Goal: Task Accomplishment & Management: Complete application form

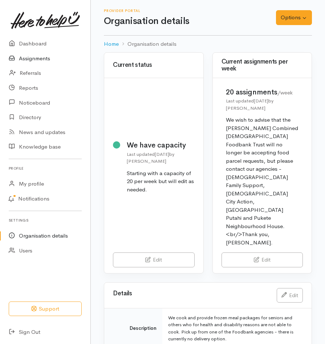
click at [37, 59] on link "Assignments" at bounding box center [45, 58] width 90 height 15
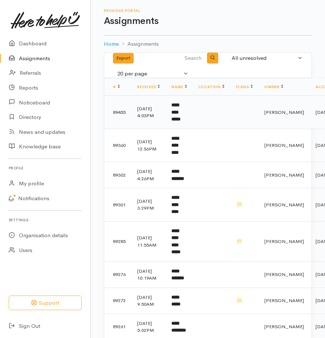
click at [179, 109] on b "**********" at bounding box center [175, 112] width 9 height 19
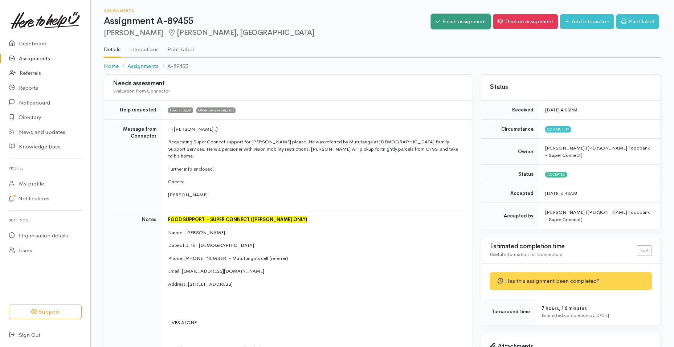
click at [328, 21] on link "Finish assignment" at bounding box center [461, 21] width 60 height 15
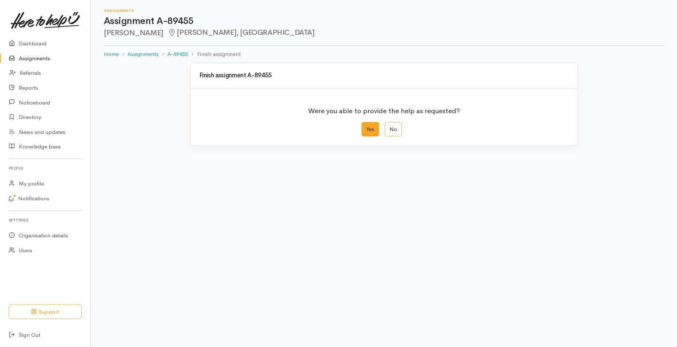
click at [376, 127] on label "Yes" at bounding box center [370, 129] width 17 height 15
click at [366, 127] on input "Yes" at bounding box center [364, 124] width 5 height 5
radio input "true"
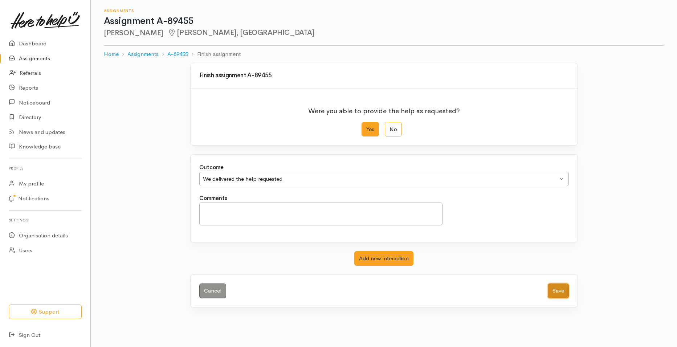
click at [556, 290] on button "Save" at bounding box center [558, 291] width 21 height 15
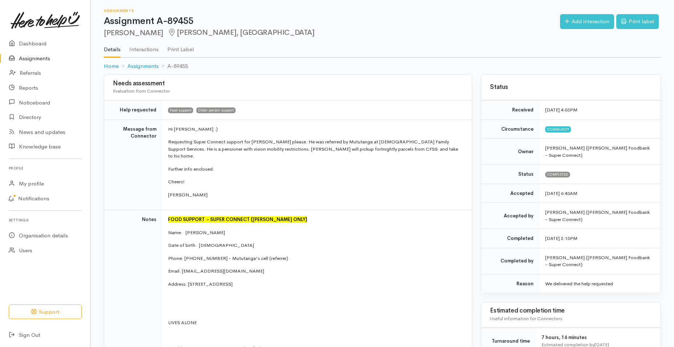
click at [47, 58] on link "Assignments" at bounding box center [45, 58] width 90 height 15
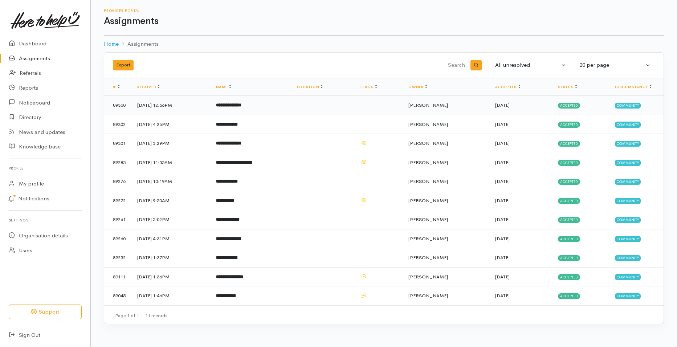
click at [242, 103] on b "**********" at bounding box center [228, 105] width 25 height 5
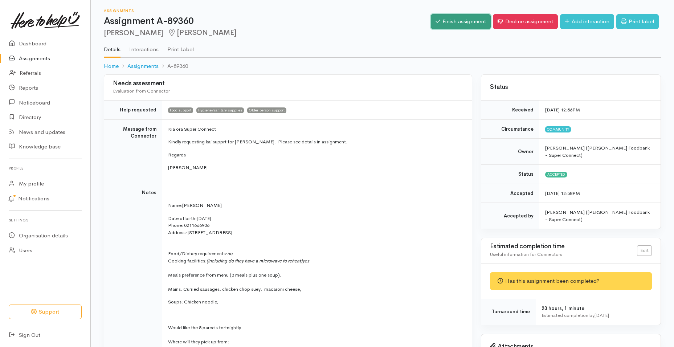
click at [466, 25] on link "Finish assignment" at bounding box center [461, 21] width 60 height 15
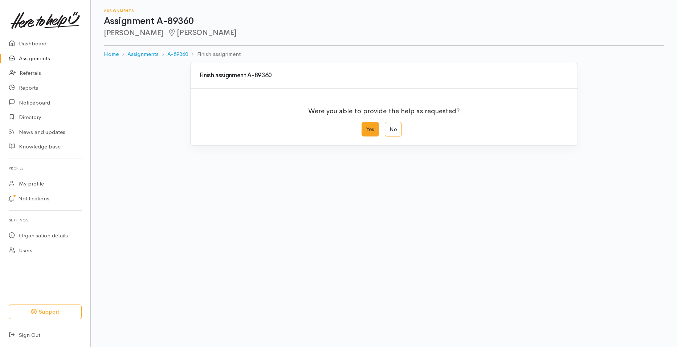
click at [375, 126] on label "Yes" at bounding box center [370, 129] width 17 height 15
click at [366, 126] on input "Yes" at bounding box center [364, 124] width 5 height 5
radio input "true"
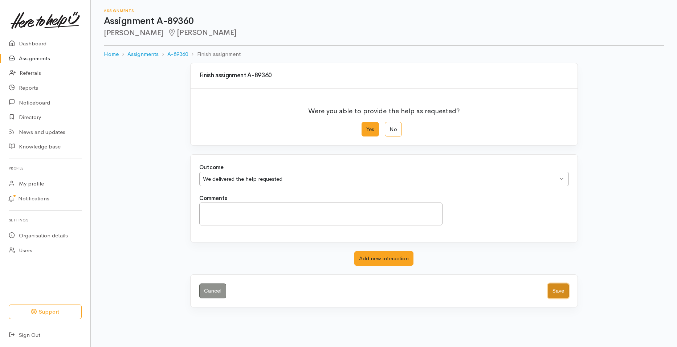
click at [560, 293] on button "Save" at bounding box center [558, 291] width 21 height 15
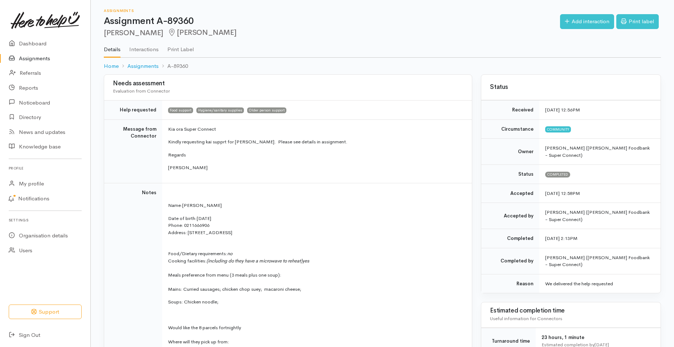
click at [42, 62] on link "Assignments" at bounding box center [45, 58] width 90 height 15
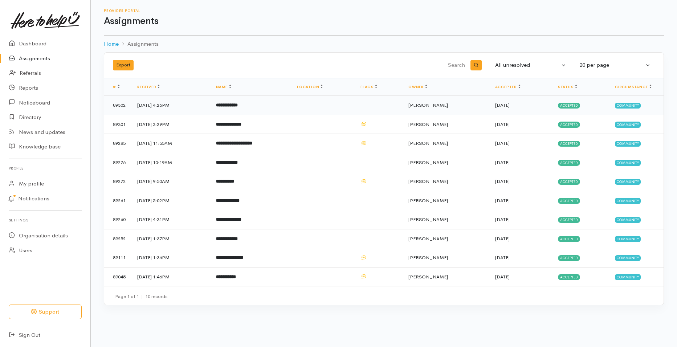
click at [238, 107] on b "**********" at bounding box center [227, 105] width 22 height 5
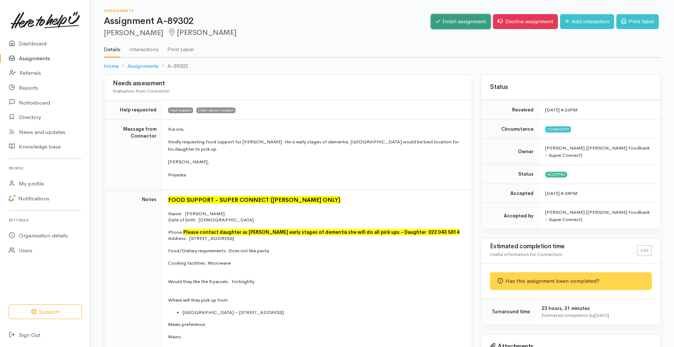
click at [463, 26] on link "Finish assignment" at bounding box center [461, 21] width 60 height 15
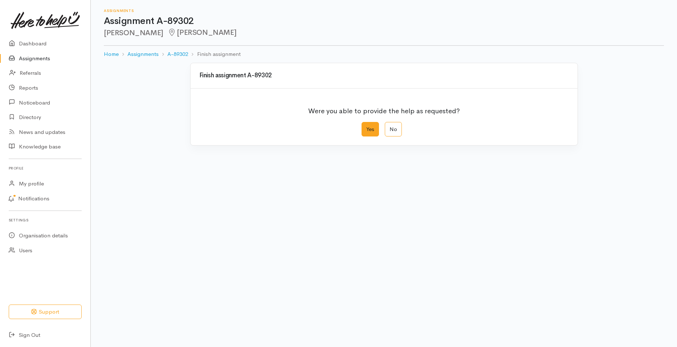
click at [377, 129] on label "Yes" at bounding box center [370, 129] width 17 height 15
click at [366, 127] on input "Yes" at bounding box center [364, 124] width 5 height 5
radio input "true"
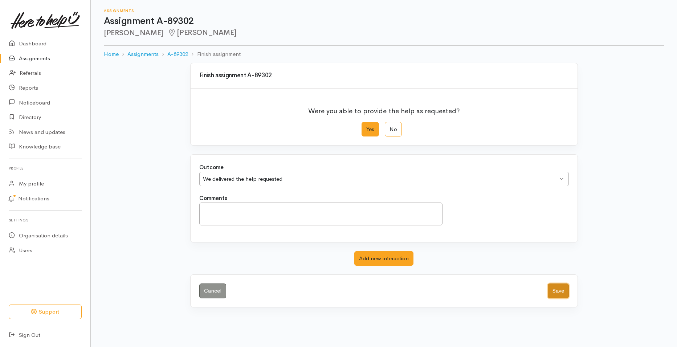
click at [557, 289] on button "Save" at bounding box center [558, 291] width 21 height 15
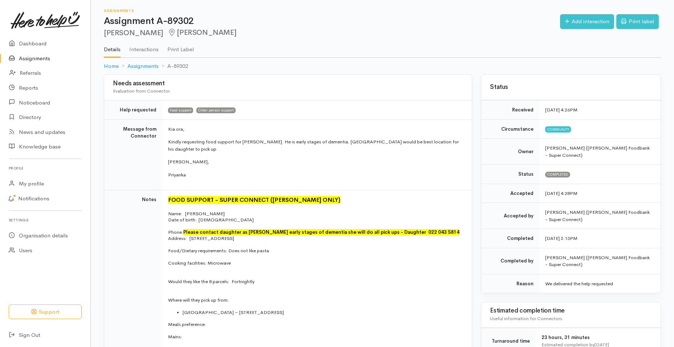
click at [37, 57] on link "Assignments" at bounding box center [45, 58] width 90 height 15
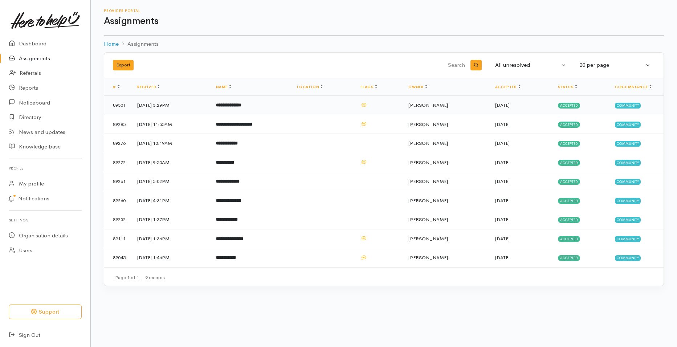
click at [242, 105] on b "**********" at bounding box center [228, 105] width 25 height 5
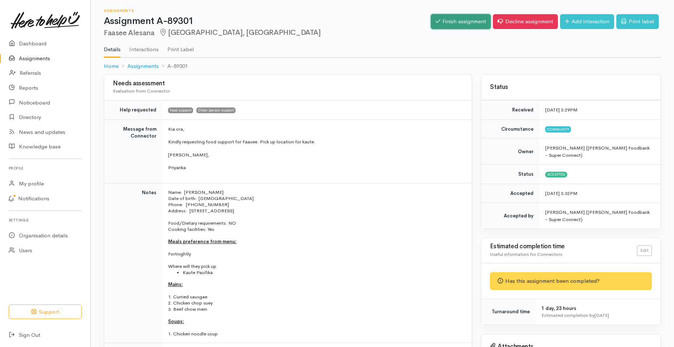
click at [464, 25] on link "Finish assignment" at bounding box center [461, 21] width 60 height 15
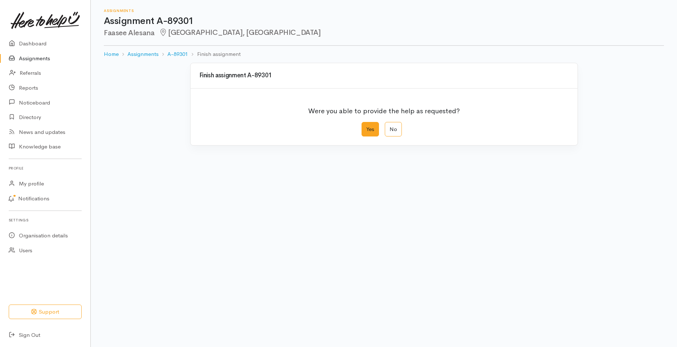
click at [372, 125] on label "Yes" at bounding box center [370, 129] width 17 height 15
click at [366, 125] on input "Yes" at bounding box center [364, 124] width 5 height 5
radio input "true"
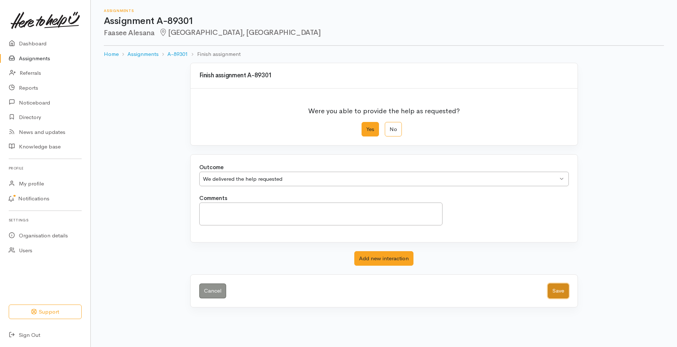
click at [554, 290] on button "Save" at bounding box center [558, 291] width 21 height 15
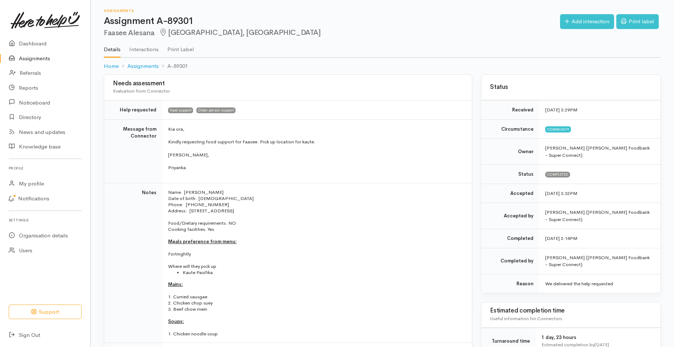
click at [44, 58] on link "Assignments" at bounding box center [45, 58] width 90 height 15
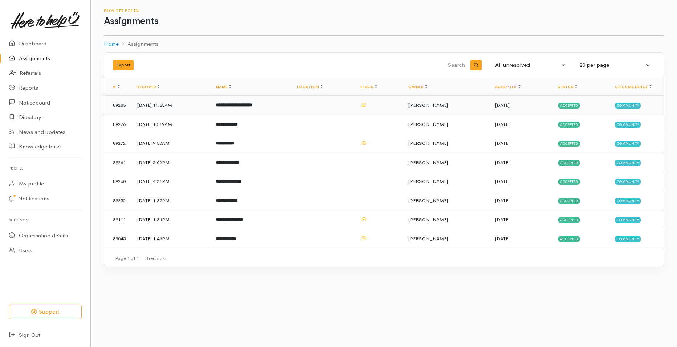
click at [252, 105] on b "**********" at bounding box center [234, 105] width 36 height 5
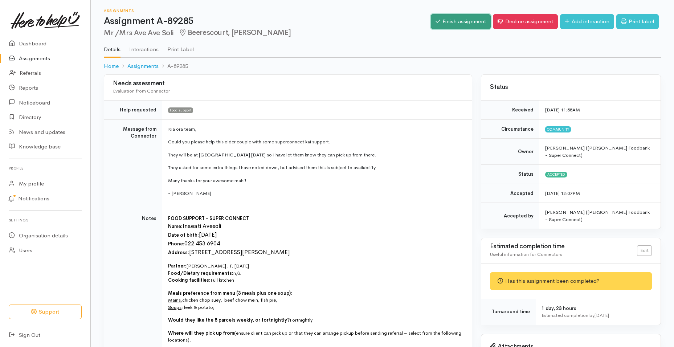
click at [479, 23] on link "Finish assignment" at bounding box center [461, 21] width 60 height 15
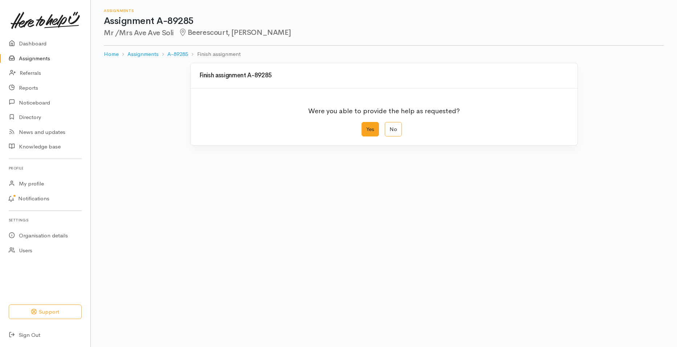
click at [376, 127] on label "Yes" at bounding box center [370, 129] width 17 height 15
click at [366, 127] on input "Yes" at bounding box center [364, 124] width 5 height 5
radio input "true"
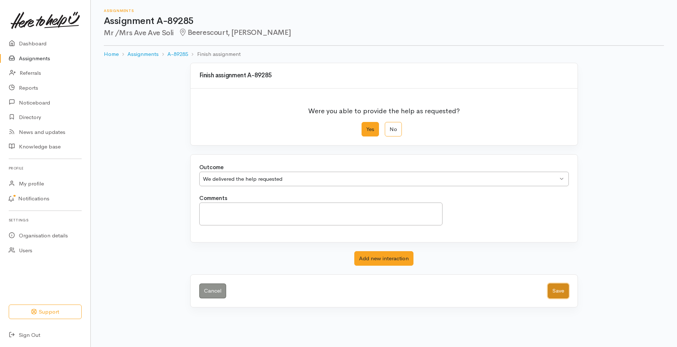
click at [556, 293] on button "Save" at bounding box center [558, 291] width 21 height 15
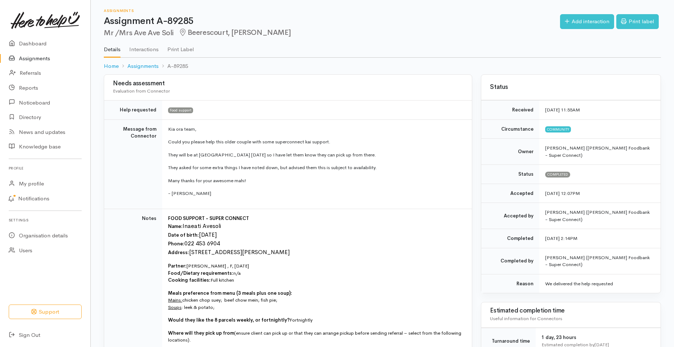
click at [50, 56] on link "Assignments" at bounding box center [45, 58] width 90 height 15
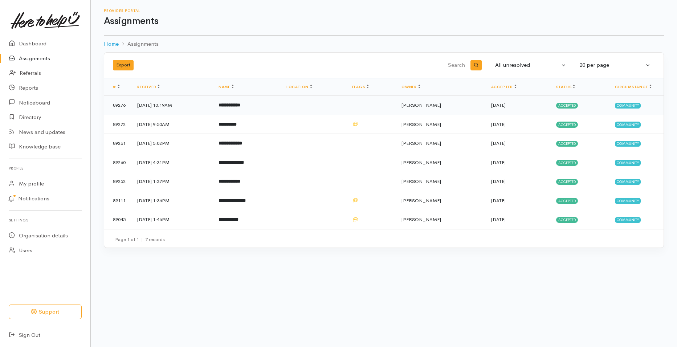
click at [240, 105] on b "**********" at bounding box center [230, 105] width 22 height 5
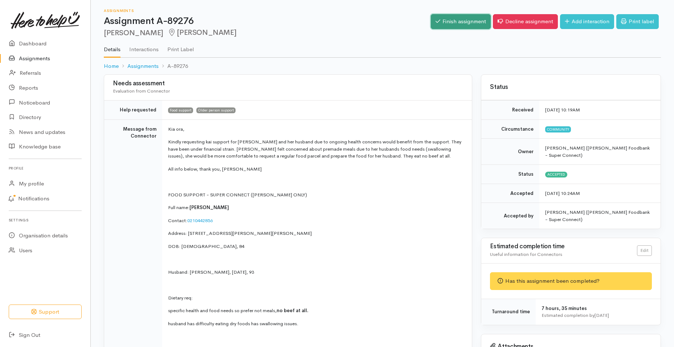
click at [468, 26] on link "Finish assignment" at bounding box center [461, 21] width 60 height 15
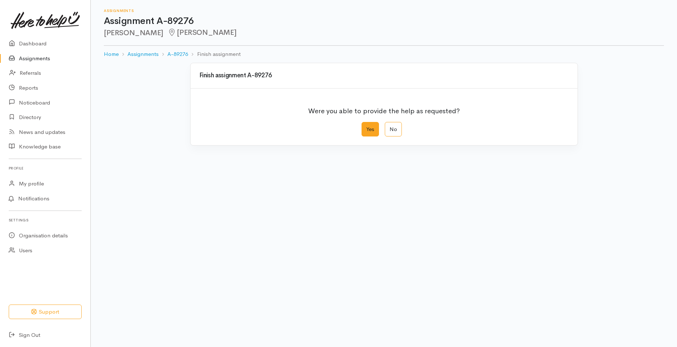
click at [373, 127] on label "Yes" at bounding box center [370, 129] width 17 height 15
click at [366, 127] on input "Yes" at bounding box center [364, 124] width 5 height 5
radio input "true"
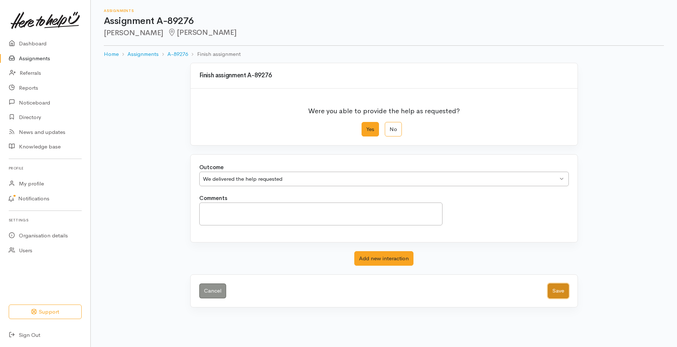
click at [553, 289] on button "Save" at bounding box center [558, 291] width 21 height 15
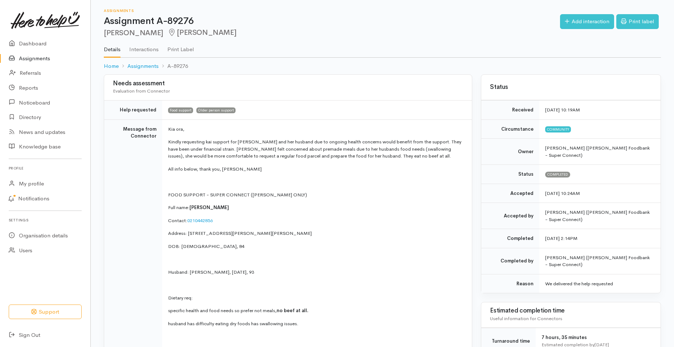
click at [23, 59] on link "Assignments" at bounding box center [45, 58] width 90 height 15
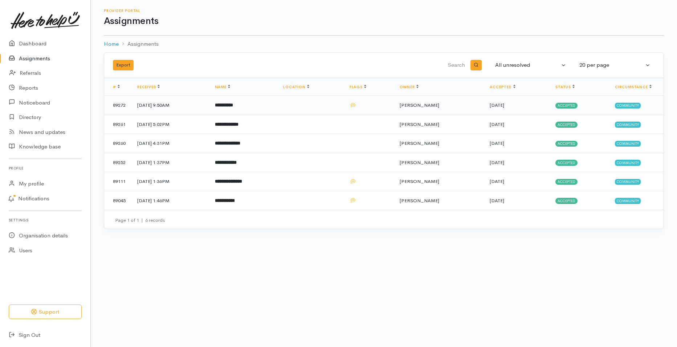
click at [233, 103] on b "**********" at bounding box center [224, 105] width 18 height 5
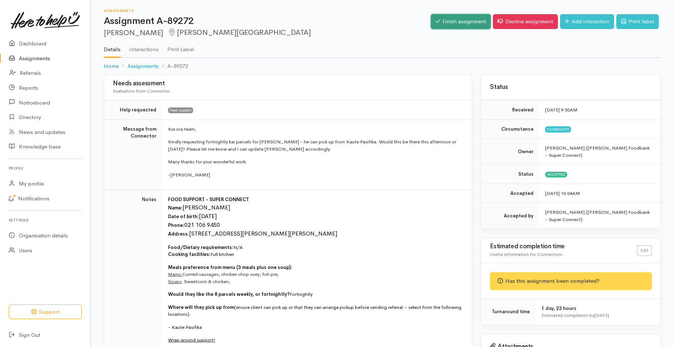
click at [479, 27] on link "Finish assignment" at bounding box center [461, 21] width 60 height 15
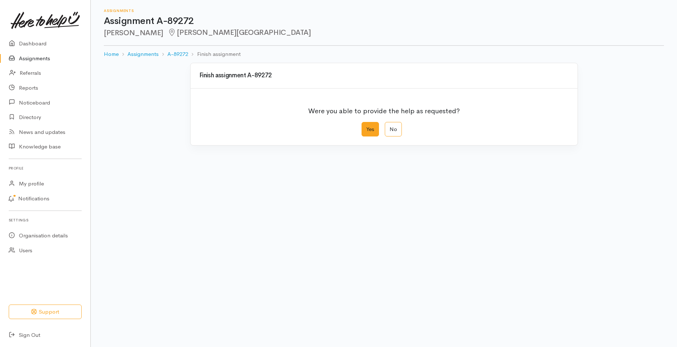
click at [366, 127] on label "Yes" at bounding box center [370, 129] width 17 height 15
click at [366, 127] on input "Yes" at bounding box center [364, 124] width 5 height 5
radio input "true"
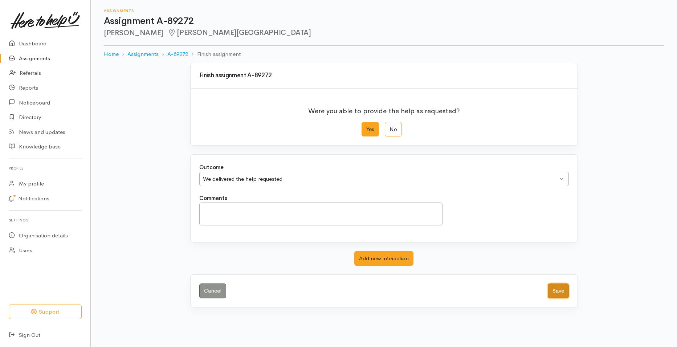
click at [565, 287] on button "Save" at bounding box center [558, 291] width 21 height 15
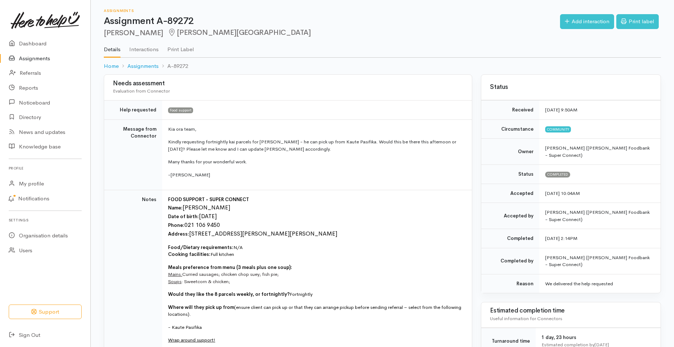
click at [51, 59] on link "Assignments" at bounding box center [45, 58] width 90 height 15
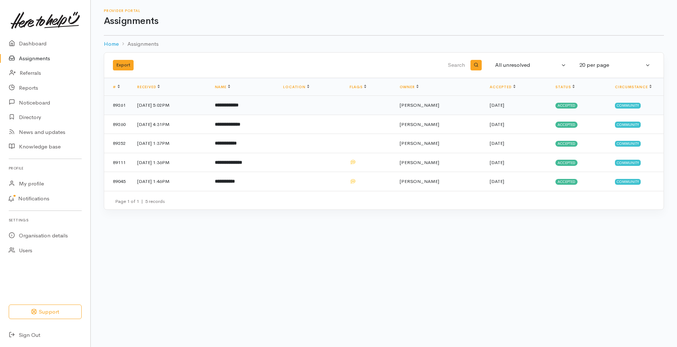
click at [239, 105] on b "**********" at bounding box center [227, 105] width 24 height 5
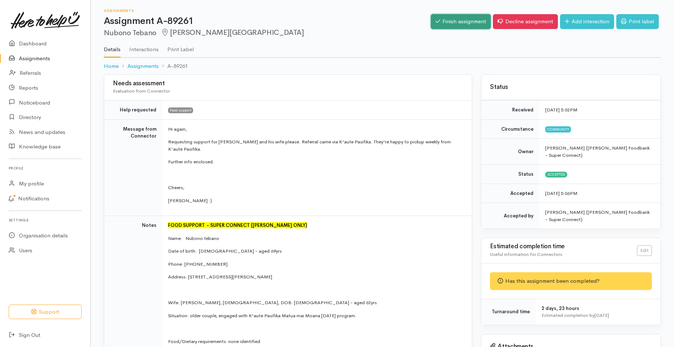
click at [467, 20] on link "Finish assignment" at bounding box center [461, 21] width 60 height 15
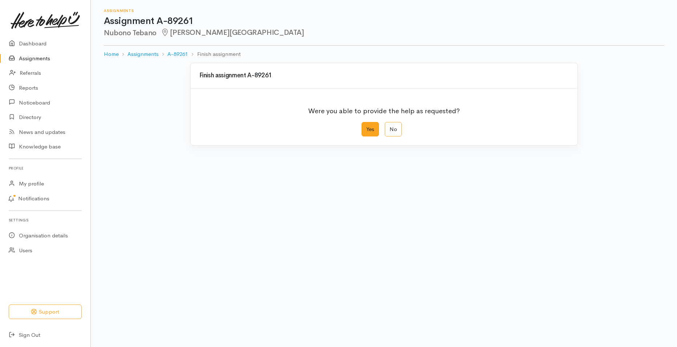
click at [370, 128] on label "Yes" at bounding box center [370, 129] width 17 height 15
click at [366, 127] on input "Yes" at bounding box center [364, 124] width 5 height 5
radio input "true"
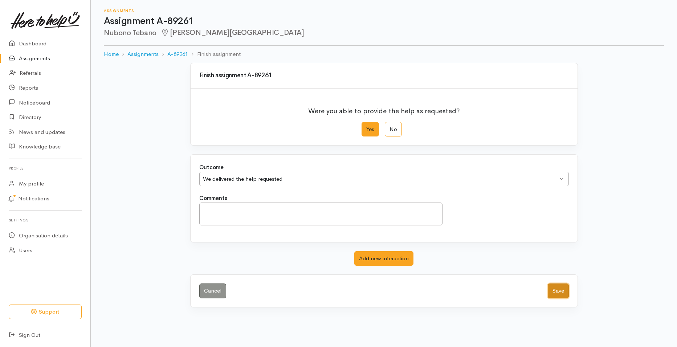
click at [556, 287] on button "Save" at bounding box center [558, 291] width 21 height 15
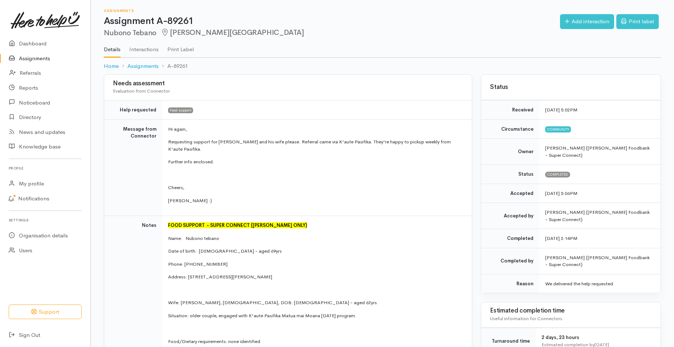
click at [46, 57] on link "Assignments" at bounding box center [45, 58] width 90 height 15
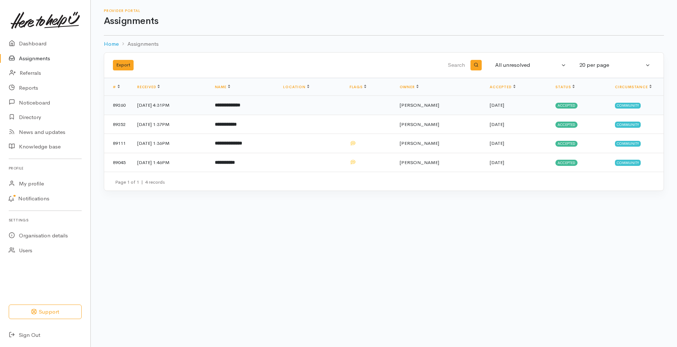
click at [269, 103] on td "**********" at bounding box center [243, 105] width 69 height 19
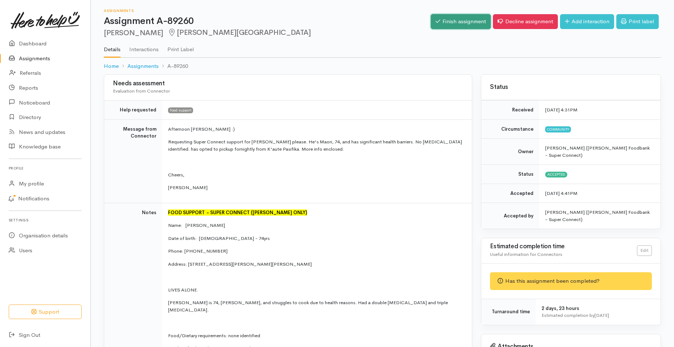
click at [476, 29] on link "Finish assignment" at bounding box center [461, 21] width 60 height 15
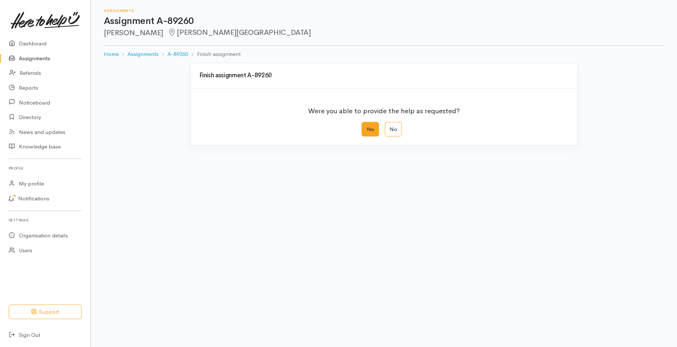
click at [372, 125] on label "Yes" at bounding box center [370, 129] width 17 height 15
click at [366, 125] on input "Yes" at bounding box center [364, 124] width 5 height 5
radio input "true"
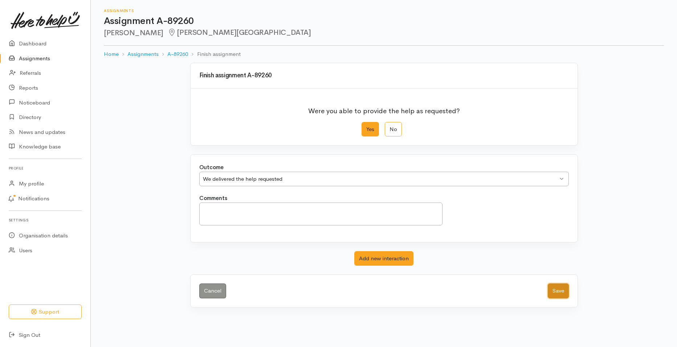
click at [555, 287] on button "Save" at bounding box center [558, 291] width 21 height 15
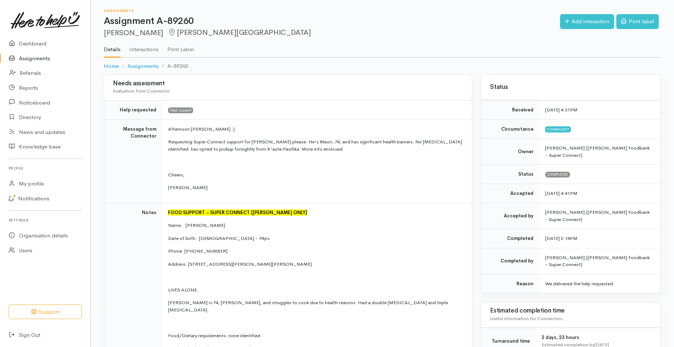
click at [41, 58] on link "Assignments" at bounding box center [45, 58] width 90 height 15
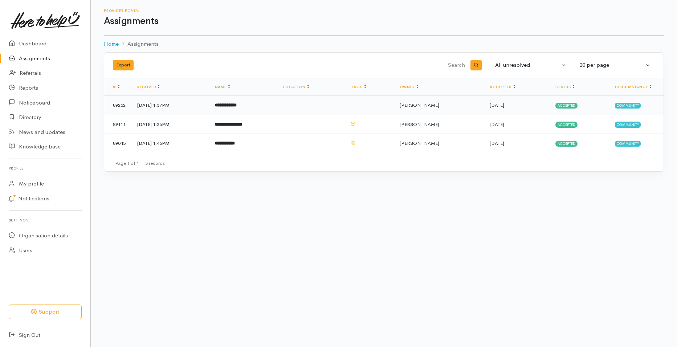
click at [237, 106] on b "**********" at bounding box center [226, 105] width 22 height 5
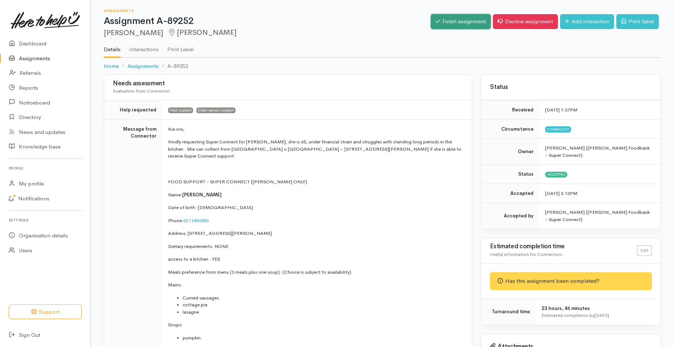
click at [470, 27] on link "Finish assignment" at bounding box center [461, 21] width 60 height 15
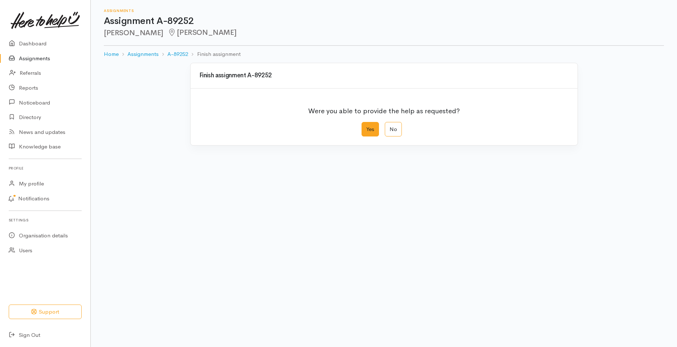
click at [368, 128] on label "Yes" at bounding box center [370, 129] width 17 height 15
click at [366, 127] on input "Yes" at bounding box center [364, 124] width 5 height 5
radio input "true"
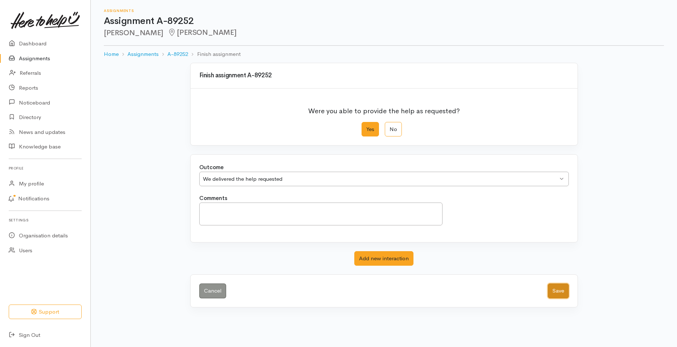
click at [557, 287] on button "Save" at bounding box center [558, 291] width 21 height 15
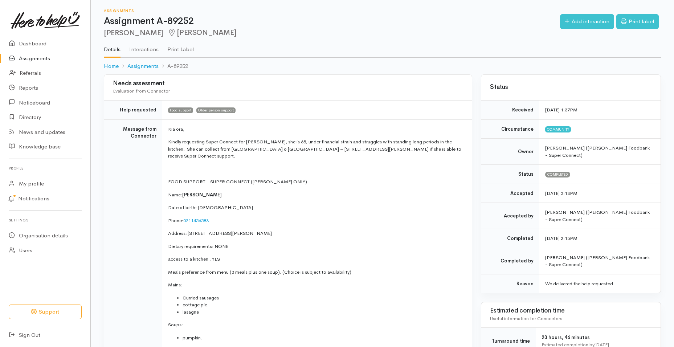
click at [39, 58] on link "Assignments" at bounding box center [45, 58] width 90 height 15
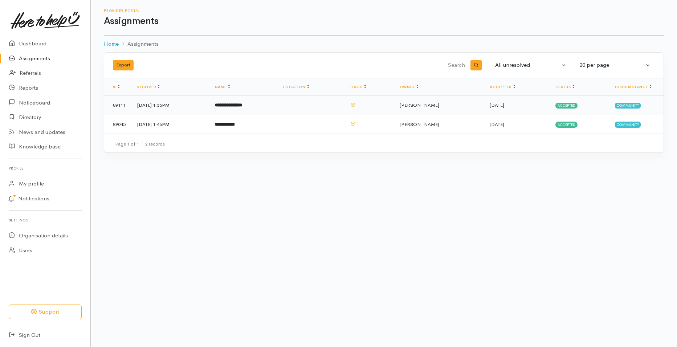
click at [242, 106] on b "**********" at bounding box center [228, 105] width 27 height 5
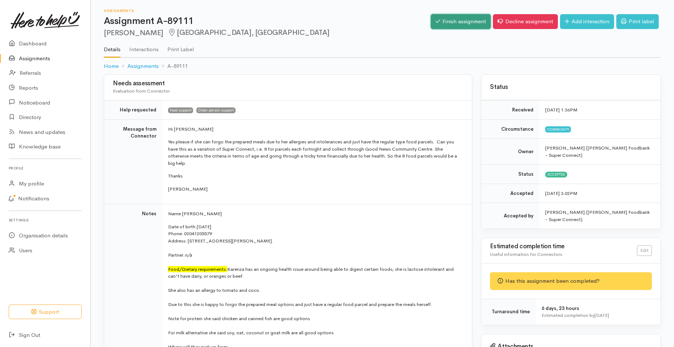
click at [474, 28] on link "Finish assignment" at bounding box center [461, 21] width 60 height 15
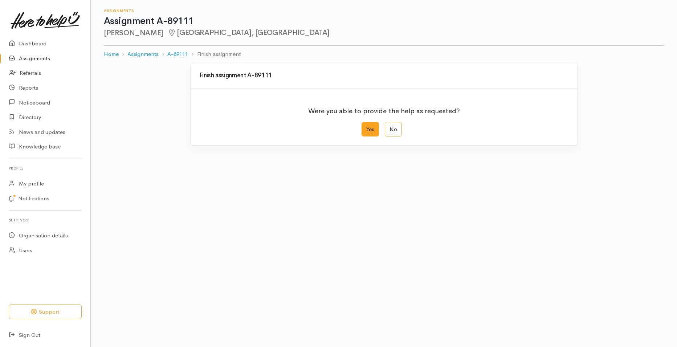
click at [375, 127] on label "Yes" at bounding box center [370, 129] width 17 height 15
click at [366, 127] on input "Yes" at bounding box center [364, 124] width 5 height 5
radio input "true"
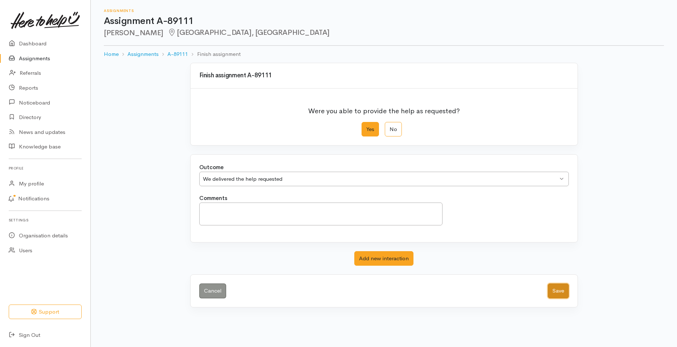
click at [551, 285] on button "Save" at bounding box center [558, 291] width 21 height 15
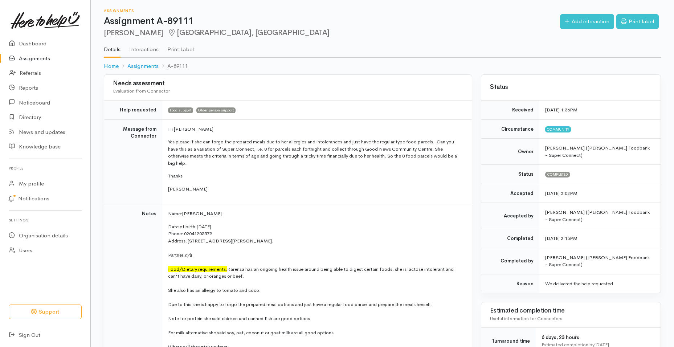
click at [38, 57] on link "Assignments" at bounding box center [45, 58] width 90 height 15
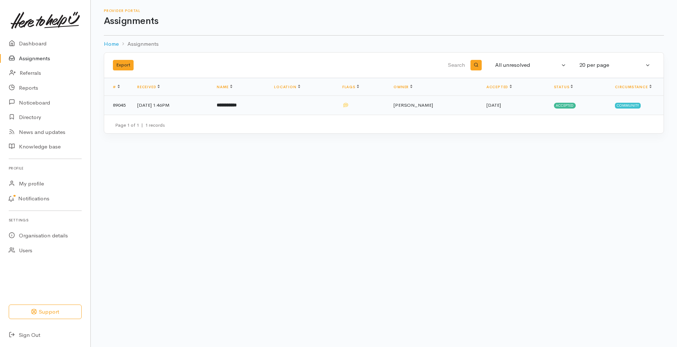
click at [237, 104] on b "**********" at bounding box center [227, 105] width 20 height 5
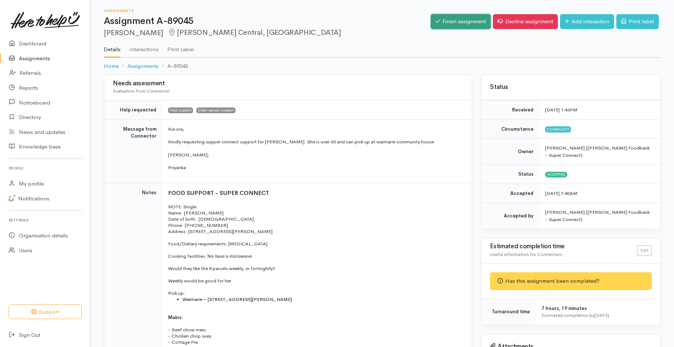
click at [468, 26] on link "Finish assignment" at bounding box center [461, 21] width 60 height 15
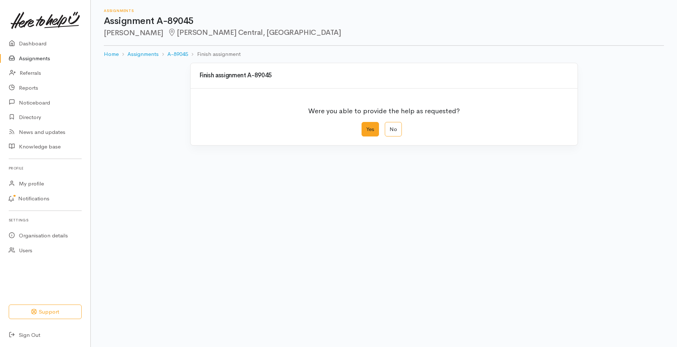
click at [377, 130] on label "Yes" at bounding box center [370, 129] width 17 height 15
click at [366, 127] on input "Yes" at bounding box center [364, 124] width 5 height 5
radio input "true"
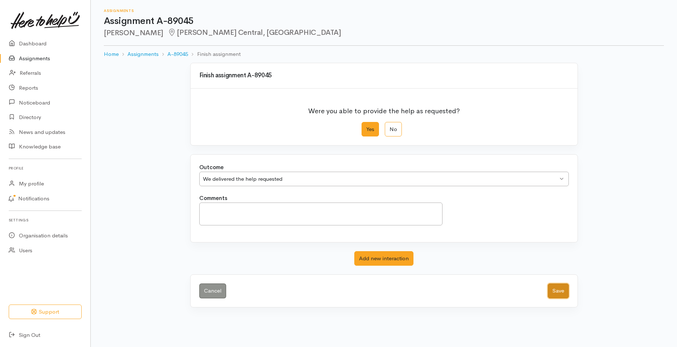
click at [554, 289] on button "Save" at bounding box center [558, 291] width 21 height 15
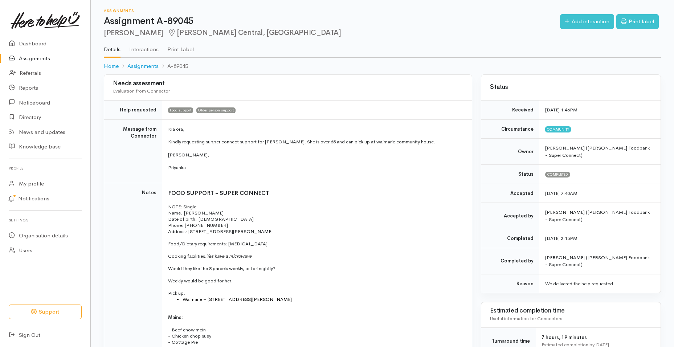
click at [394, 197] on td "FOOD SUPPORT  - SUPER CONNECT NOTE: Single Name:  Jeni Hawker Date of birth:  2…" at bounding box center [317, 285] width 310 height 205
click at [52, 58] on link "Assignments" at bounding box center [45, 58] width 90 height 15
